Goal: Transaction & Acquisition: Purchase product/service

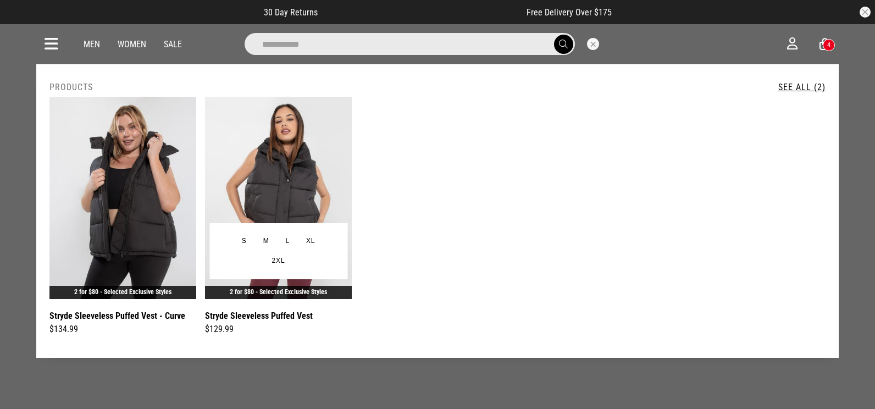
type input "**********"
click at [292, 146] on img at bounding box center [278, 198] width 147 height 202
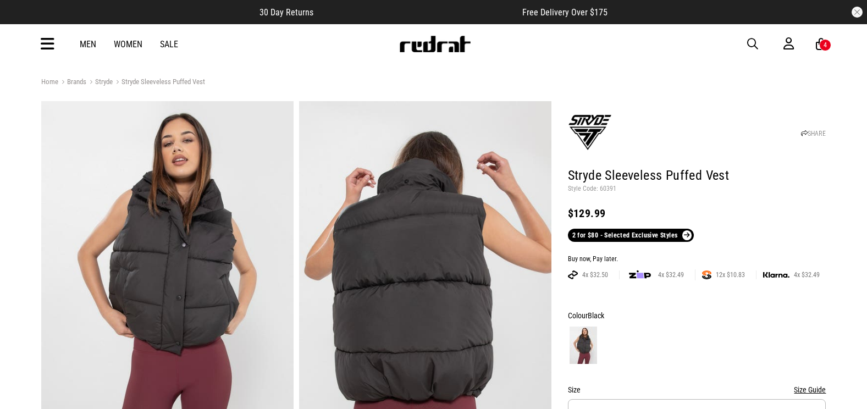
click at [605, 190] on p "Style Code: 60391" at bounding box center [697, 189] width 258 height 9
drag, startPoint x: 693, startPoint y: 196, endPoint x: 629, endPoint y: 186, distance: 65.2
click at [692, 196] on header "SHARE Stryde Sleeveless Puffed Vest Style Code: 60391 $129.99 2 for $80 - Selec…" at bounding box center [697, 173] width 258 height 138
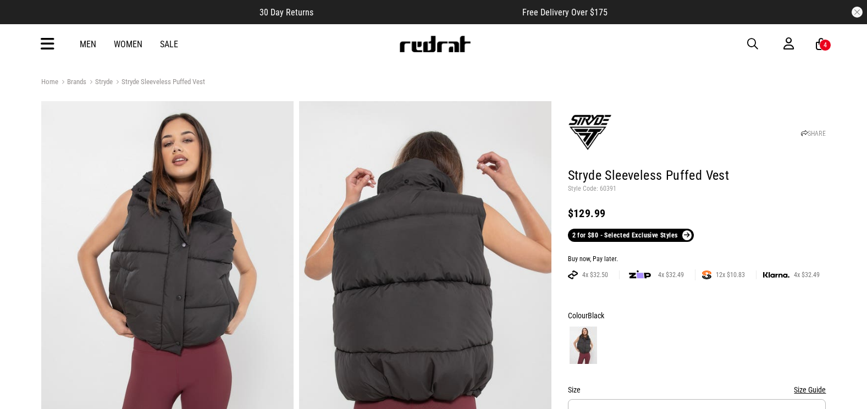
click at [610, 187] on p "Style Code: 60391" at bounding box center [697, 189] width 258 height 9
click at [609, 187] on p "Style Code: 60391" at bounding box center [697, 189] width 258 height 9
copy p "60391"
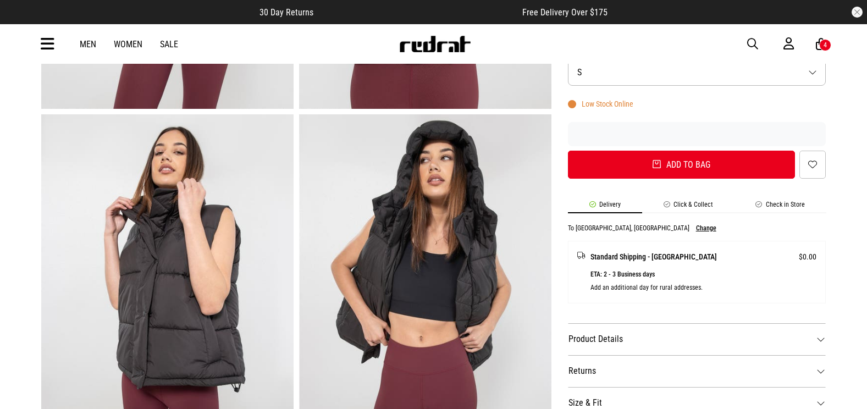
scroll to position [358, 0]
